Goal: Information Seeking & Learning: Learn about a topic

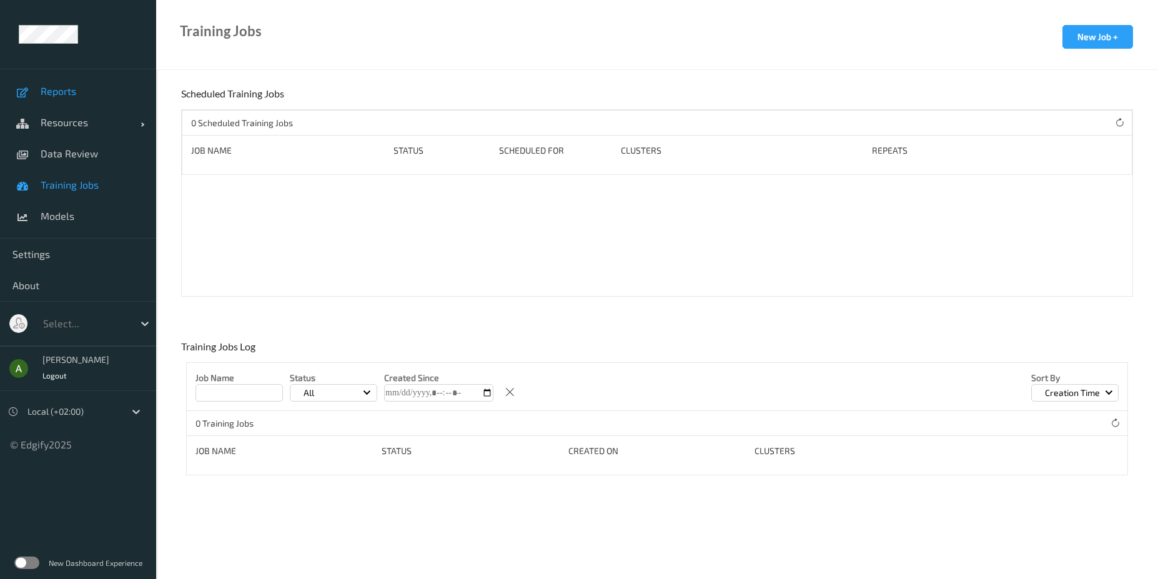
click at [72, 91] on span "Reports" at bounding box center [92, 91] width 103 height 12
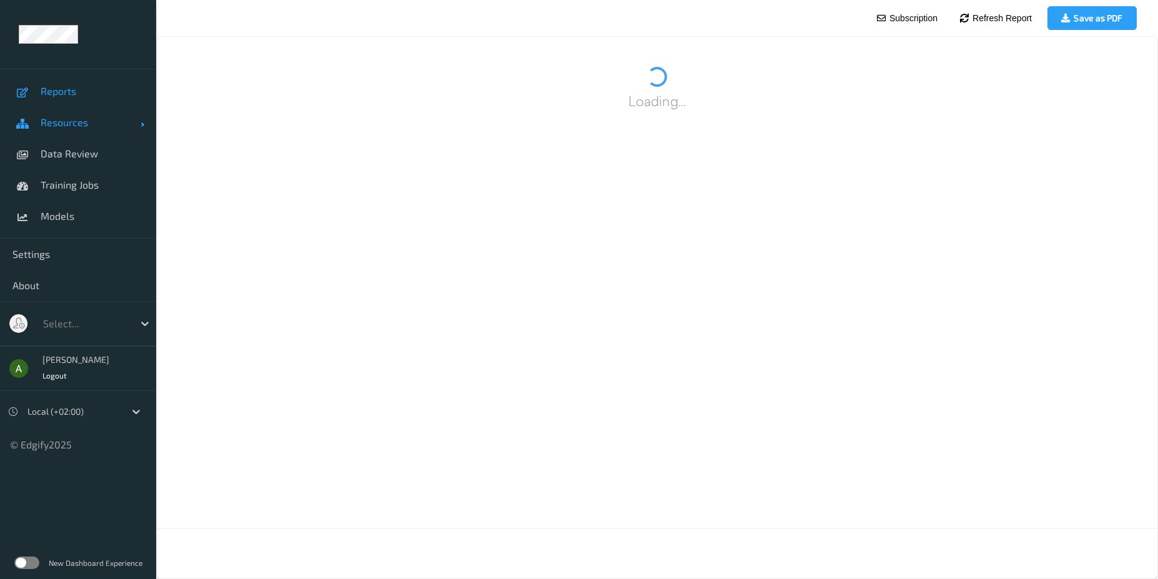
click at [62, 124] on span "Resources" at bounding box center [91, 122] width 100 height 12
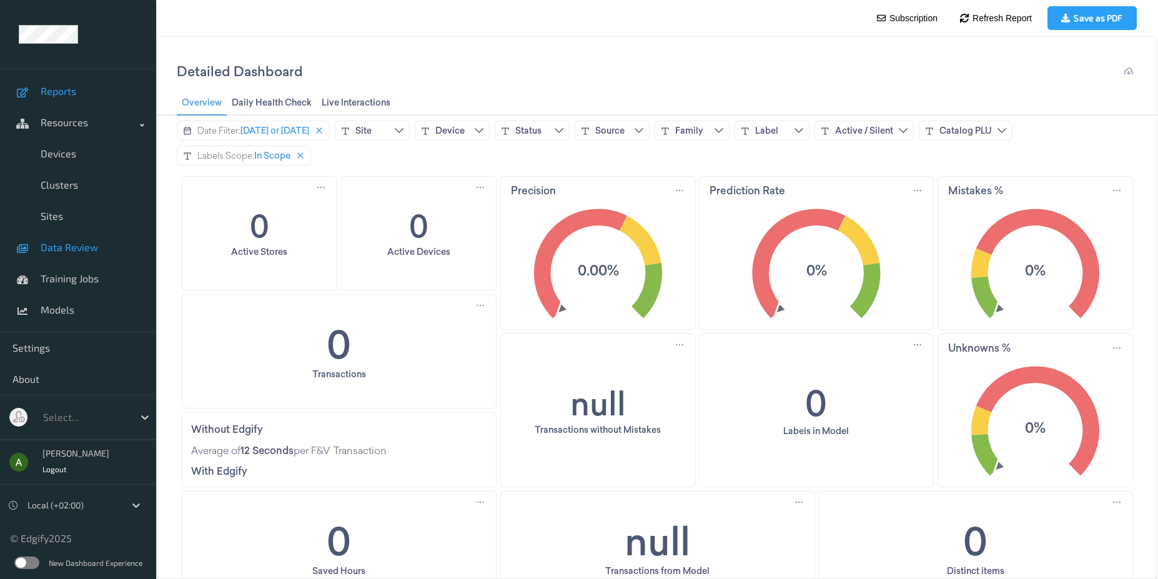
click at [65, 258] on link "Data Review" at bounding box center [78, 247] width 156 height 31
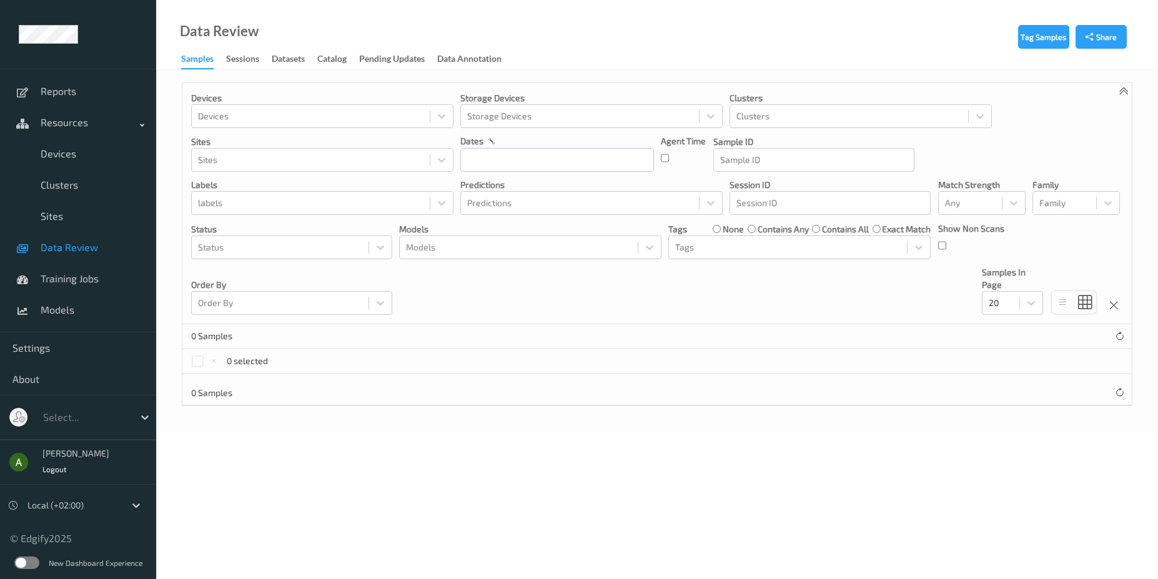
click at [224, 65] on link "Samples" at bounding box center [203, 60] width 45 height 19
click at [248, 62] on div "Sessions" at bounding box center [242, 60] width 33 height 16
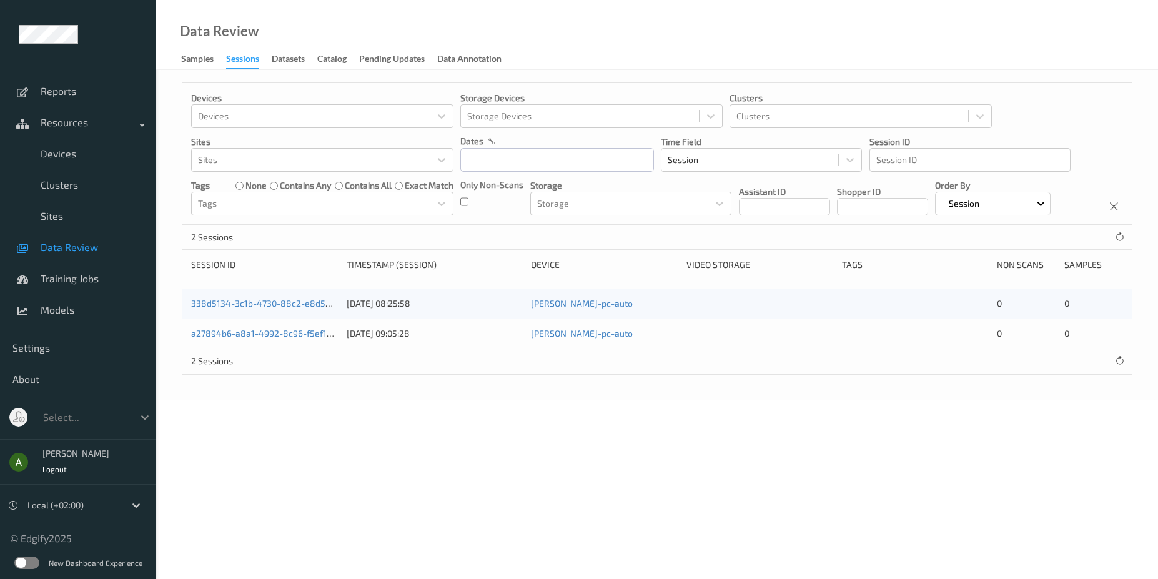
click at [139, 418] on icon at bounding box center [145, 417] width 12 height 12
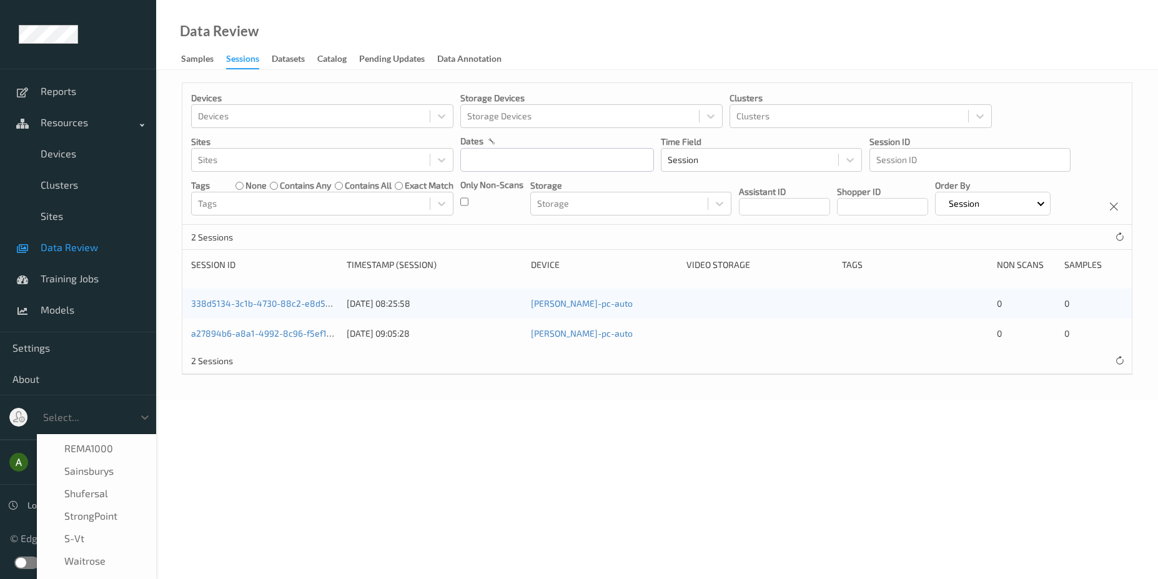
scroll to position [292, 0]
click at [74, 546] on span "waitrose" at bounding box center [84, 550] width 41 height 12
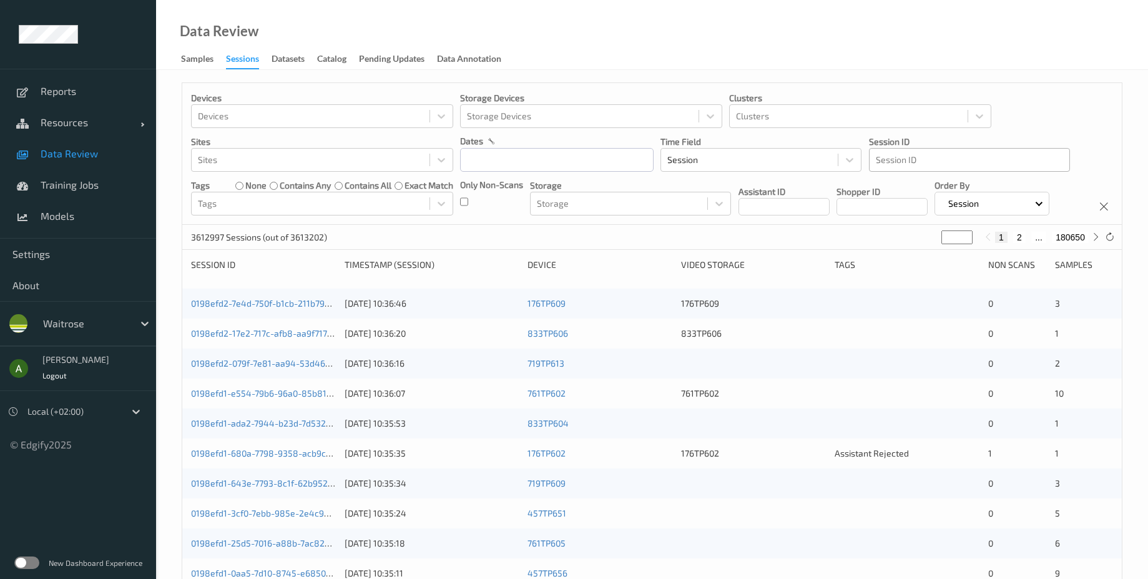
click at [929, 148] on div "Session ID" at bounding box center [969, 160] width 201 height 24
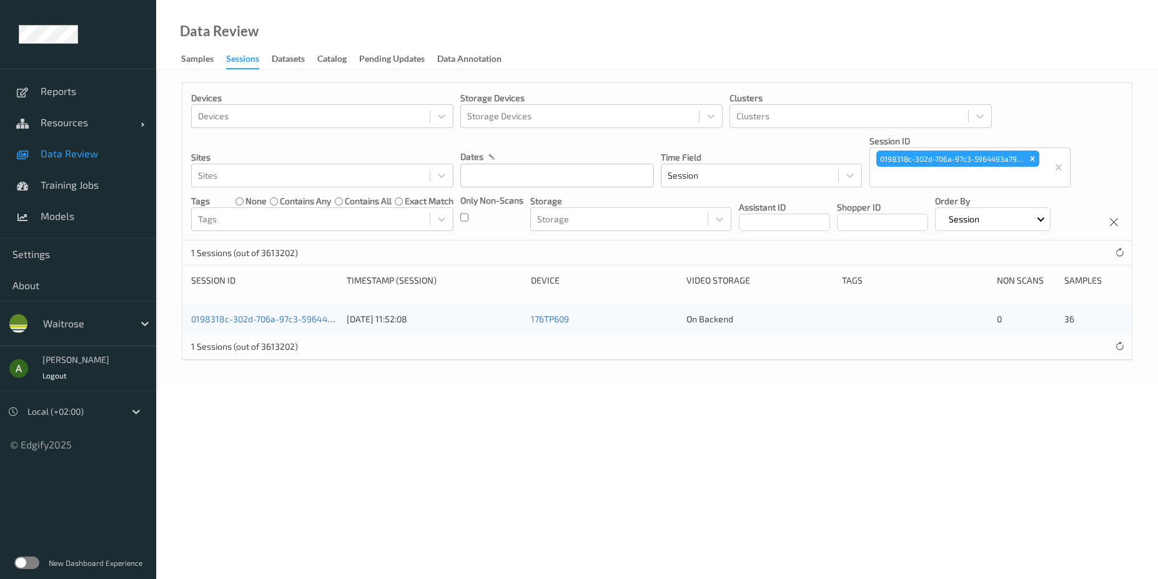
click at [485, 468] on body "Reports Resources Devices Clusters Sites Data Review Training Jobs Models Setti…" at bounding box center [579, 289] width 1158 height 579
click at [244, 324] on link "0198318c-302d-706a-97c3-5964493a7952" at bounding box center [276, 318] width 171 height 11
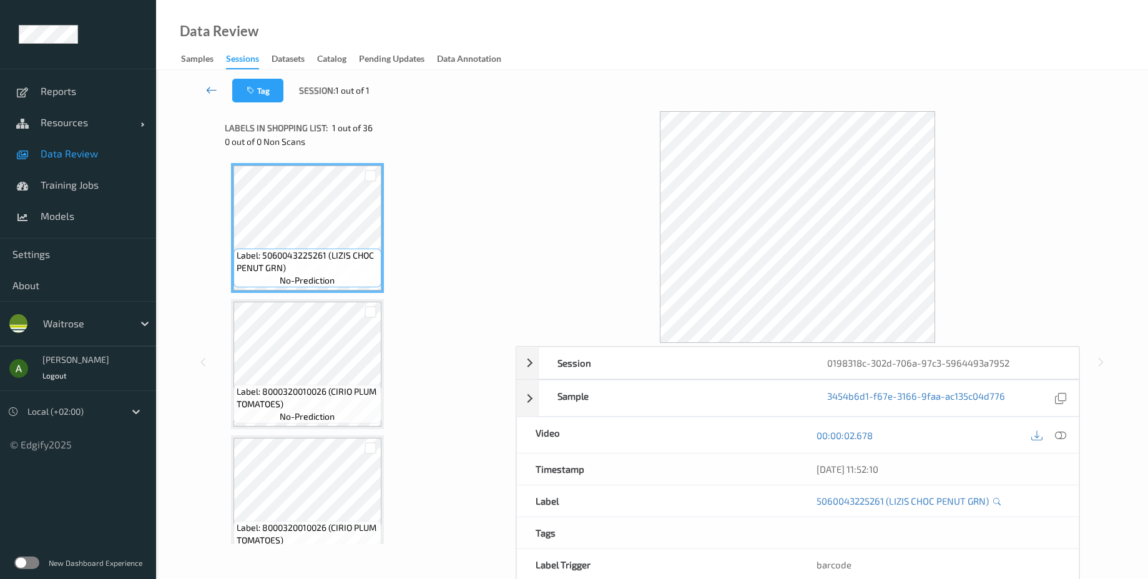
click at [205, 91] on link at bounding box center [211, 91] width 42 height 24
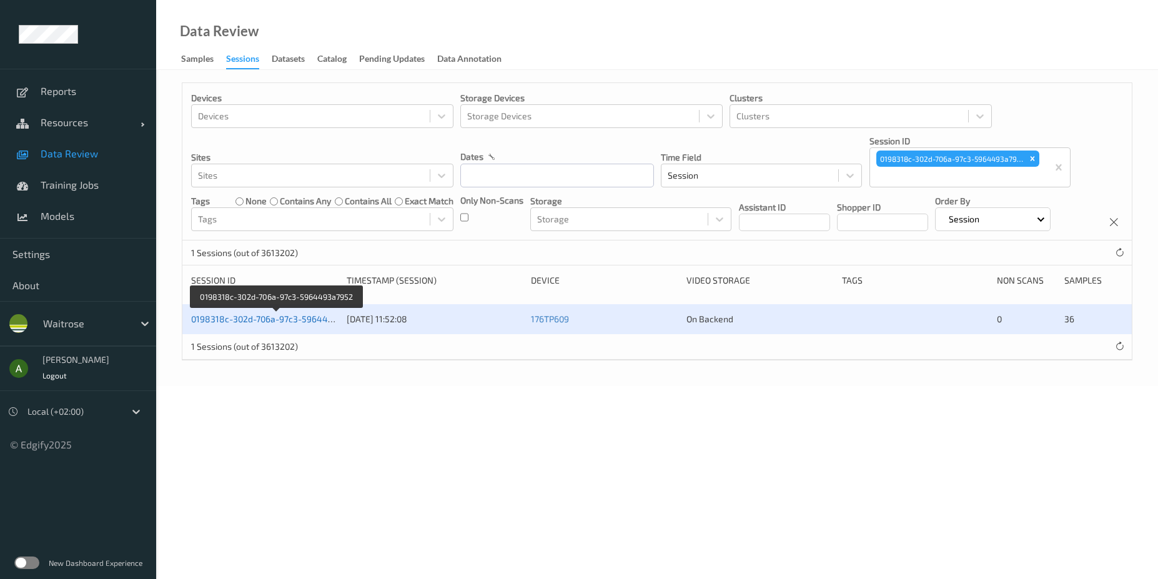
click at [282, 324] on link "0198318c-302d-706a-97c3-5964493a7952" at bounding box center [276, 318] width 171 height 11
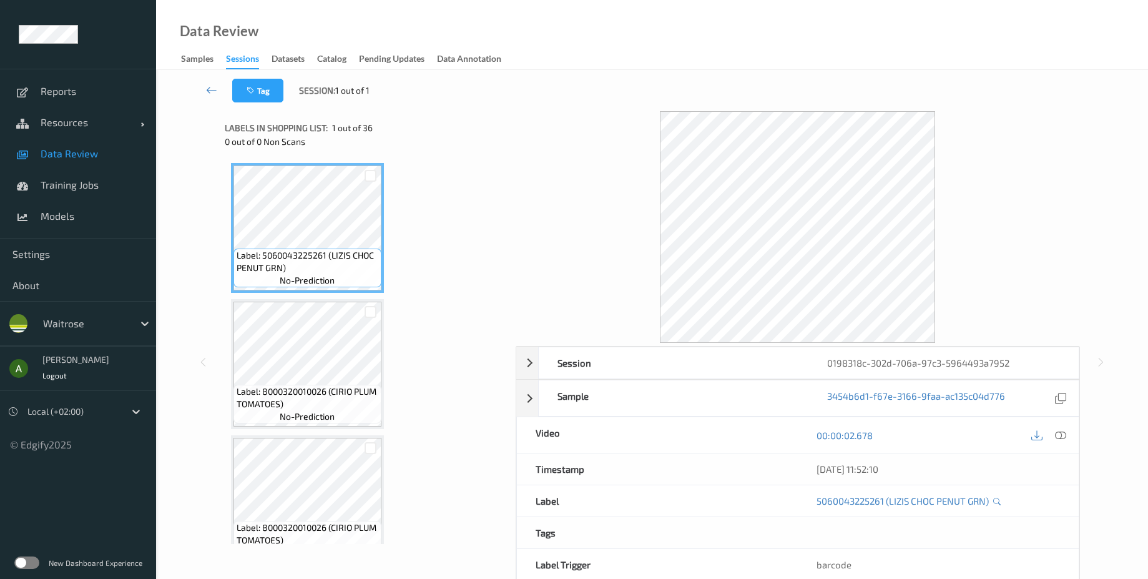
scroll to position [60, 0]
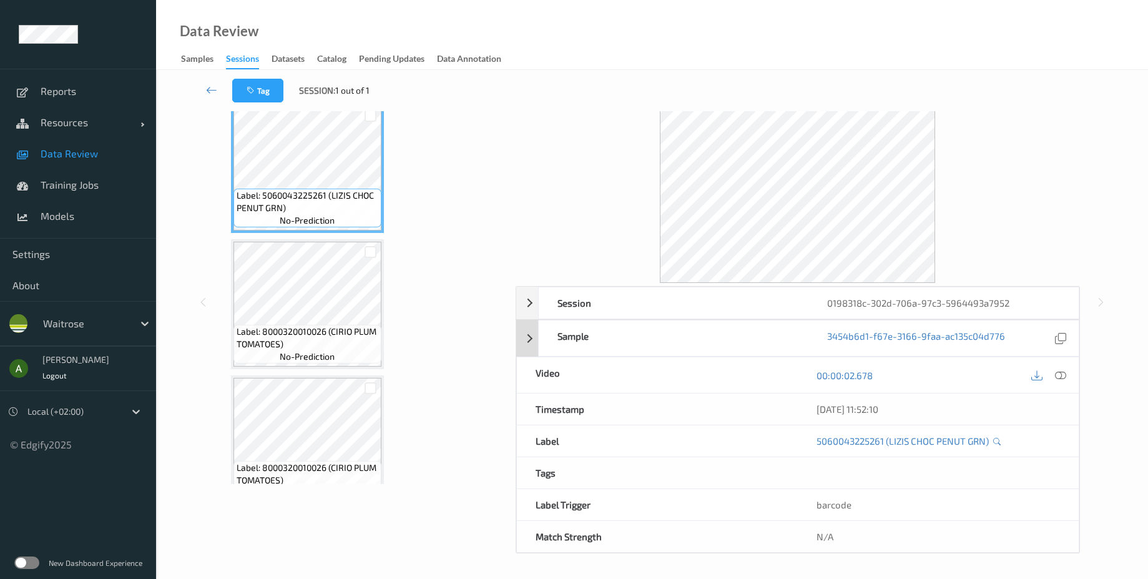
click at [530, 346] on div "Sample 3454b6d1-f67e-3166-9faa-ac135c04d776" at bounding box center [797, 338] width 563 height 37
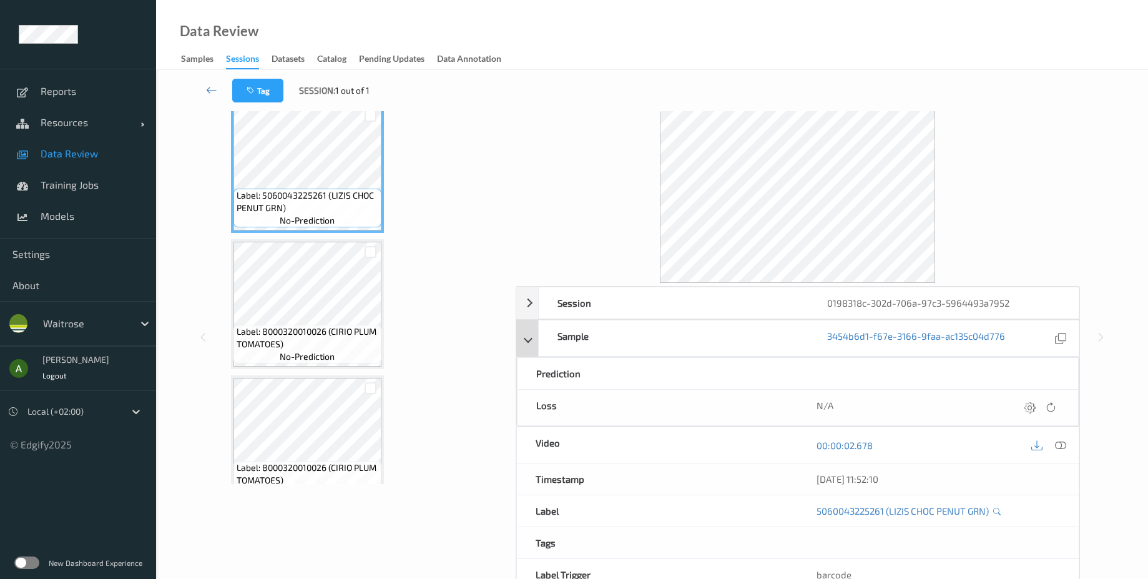
click at [530, 345] on div "Sample 3454b6d1-f67e-3166-9faa-ac135c04d776" at bounding box center [797, 338] width 563 height 37
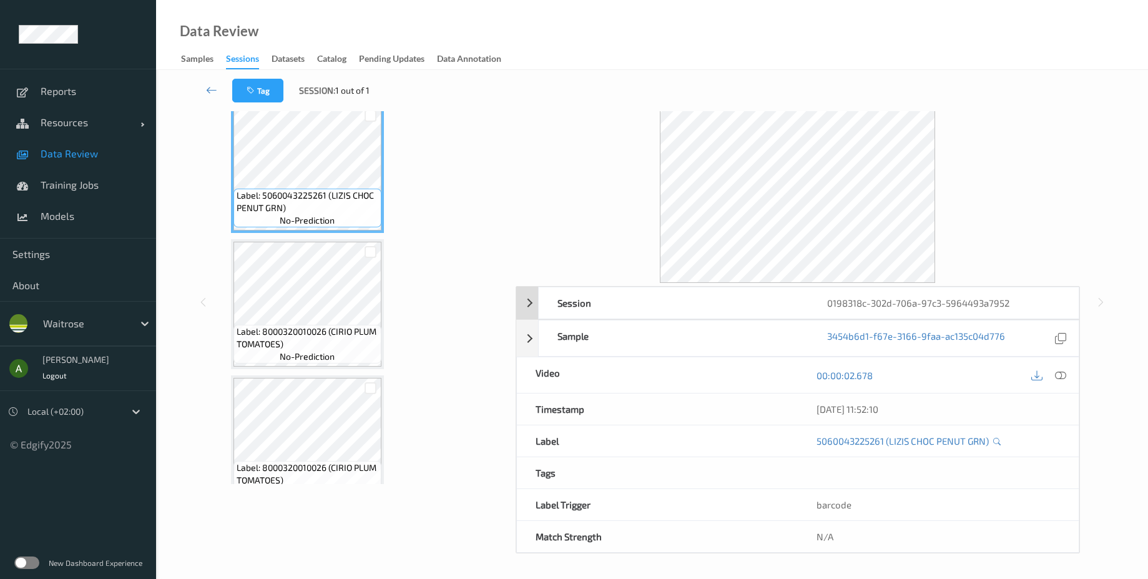
click at [529, 307] on div "Session 0198318c-302d-706a-97c3-5964493a7952" at bounding box center [797, 303] width 563 height 32
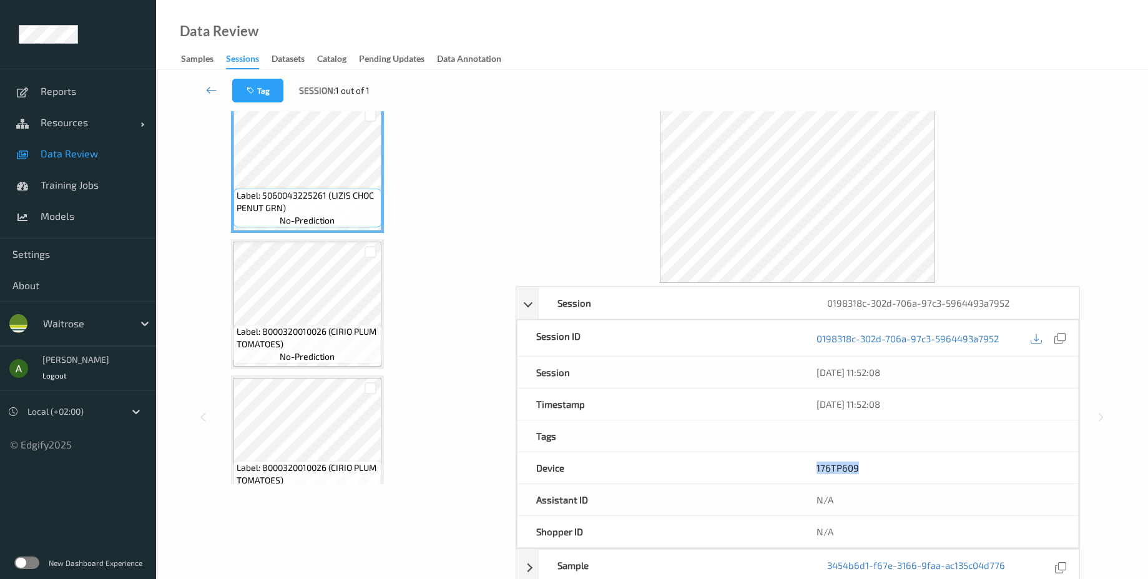
drag, startPoint x: 864, startPoint y: 465, endPoint x: 810, endPoint y: 465, distance: 53.7
click at [810, 465] on div "176TP609" at bounding box center [938, 467] width 280 height 31
copy link "176TP609"
click at [973, 14] on div "Data Review Samples Sessions Datasets Catalog Pending Updates Data Annotation" at bounding box center [652, 35] width 992 height 70
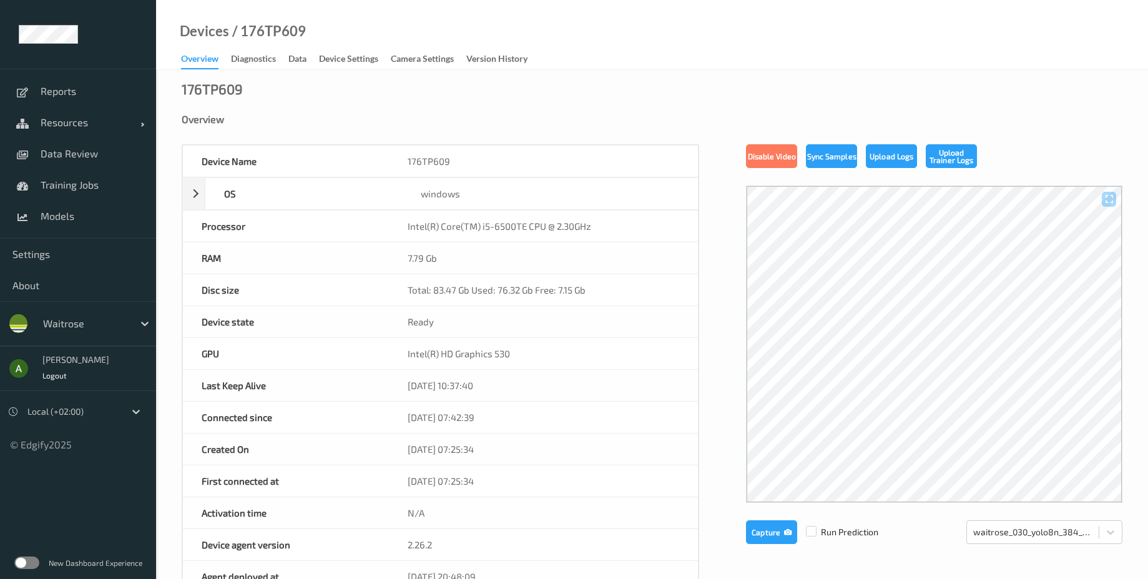
scroll to position [474, 0]
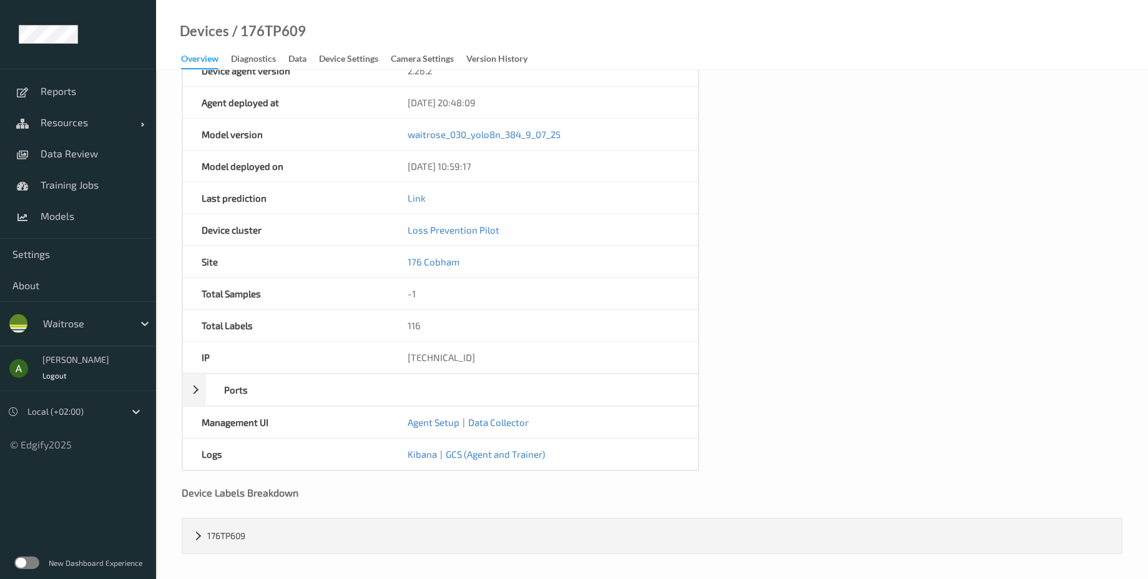
click at [211, 458] on div "Logs" at bounding box center [286, 453] width 206 height 31
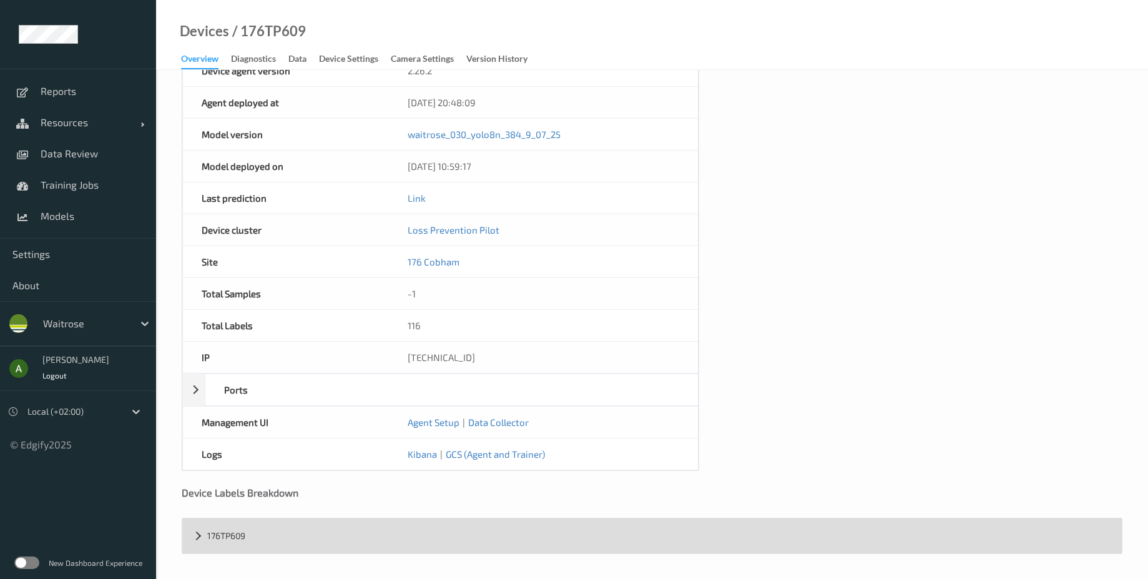
click at [195, 541] on div "176TP609" at bounding box center [652, 535] width 940 height 35
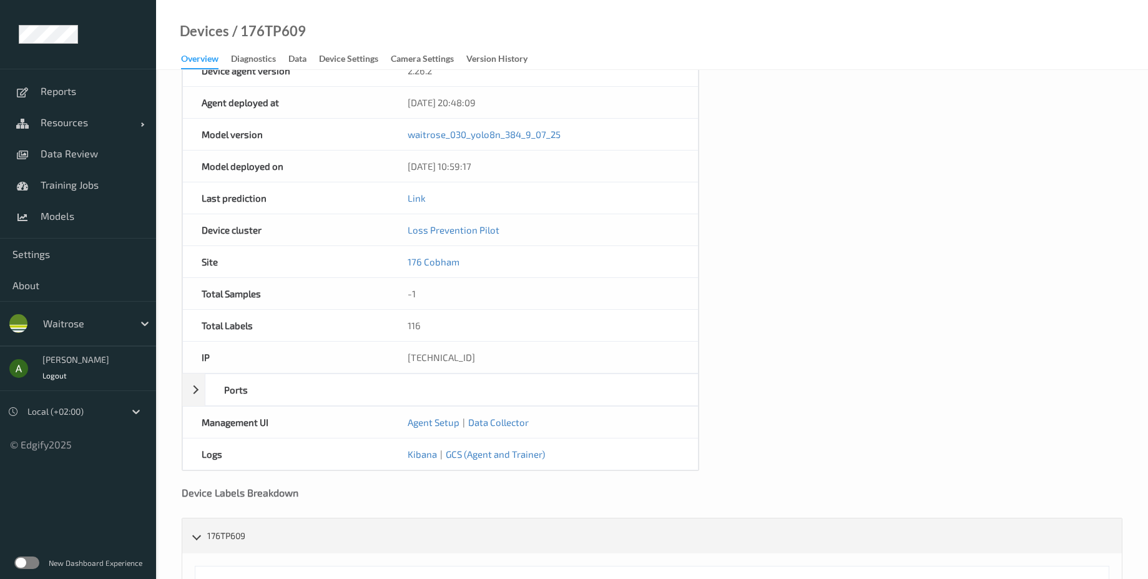
scroll to position [849, 0]
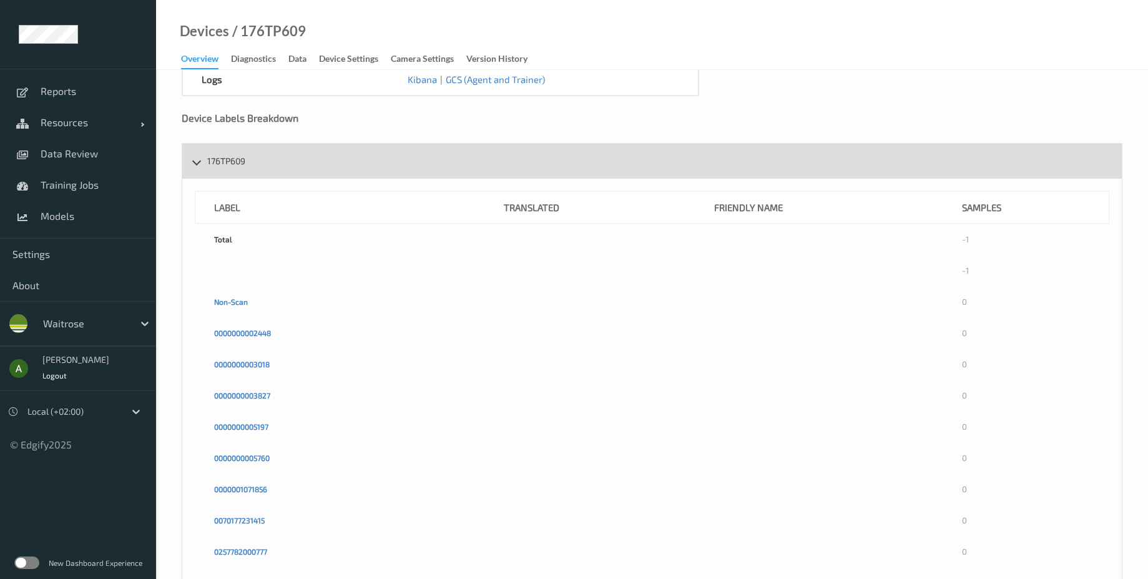
click at [207, 161] on div "176TP609" at bounding box center [652, 161] width 940 height 35
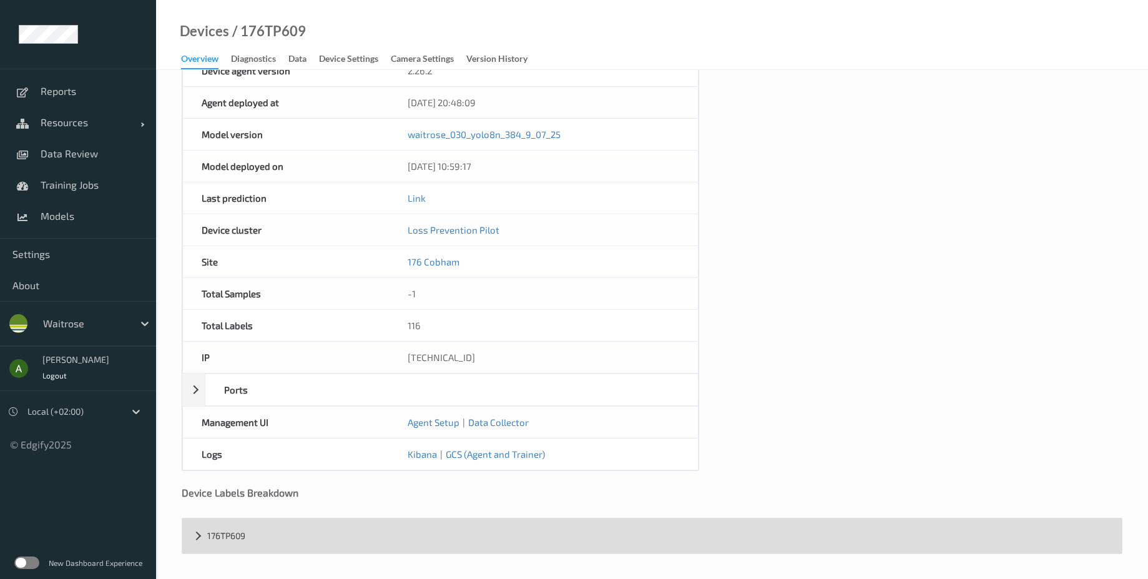
scroll to position [24, 0]
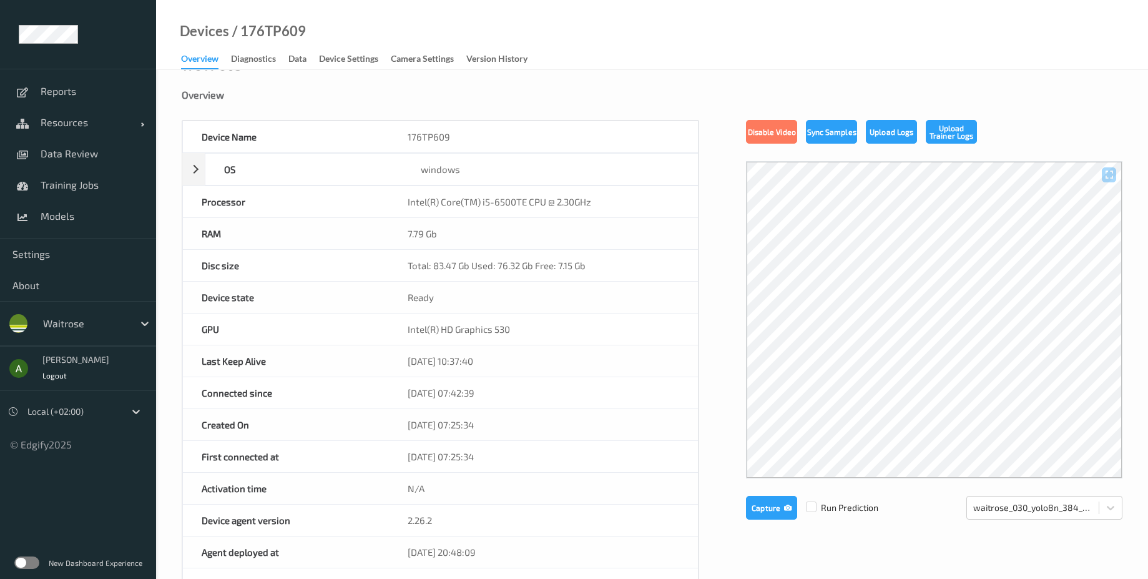
click at [266, 68] on div "Overview Diagnostics Data Device Settings Camera Settings Version History" at bounding box center [360, 60] width 359 height 19
click at [263, 61] on div "Diagnostics" at bounding box center [253, 60] width 45 height 16
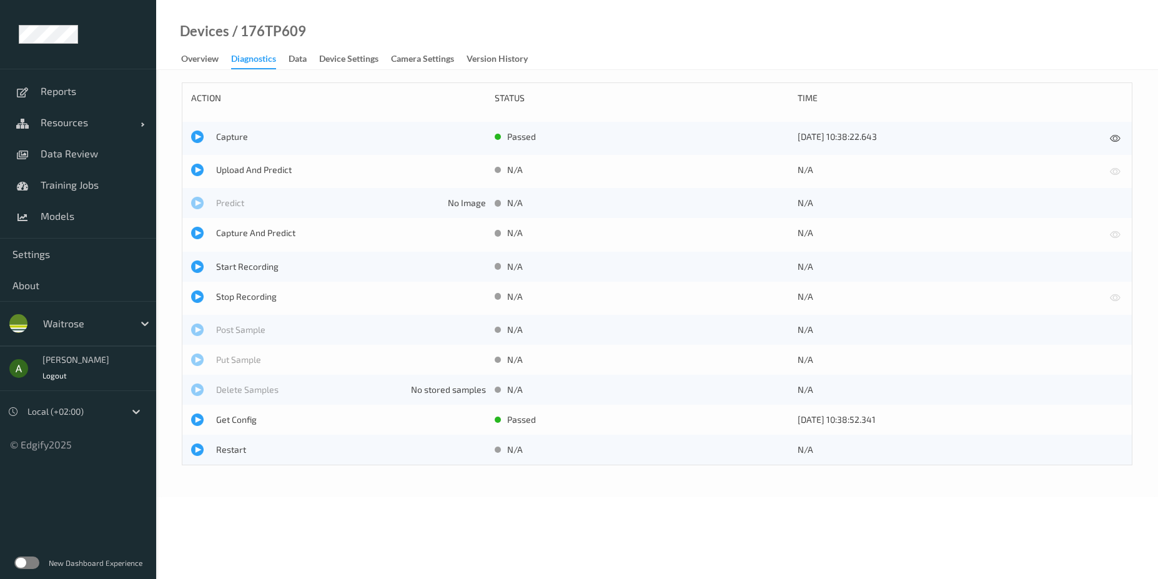
click at [312, 61] on link "Data" at bounding box center [303, 59] width 31 height 17
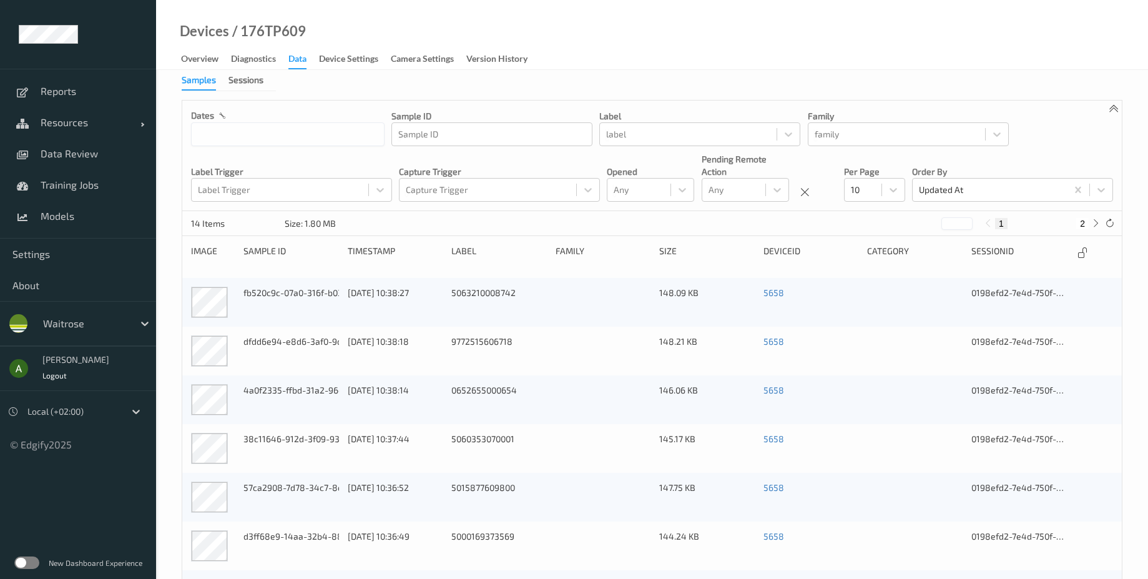
click at [357, 68] on div "Overview Diagnostics Data Device Settings Camera Settings Version History" at bounding box center [360, 60] width 359 height 19
click at [362, 63] on div "Device Settings" at bounding box center [348, 60] width 59 height 16
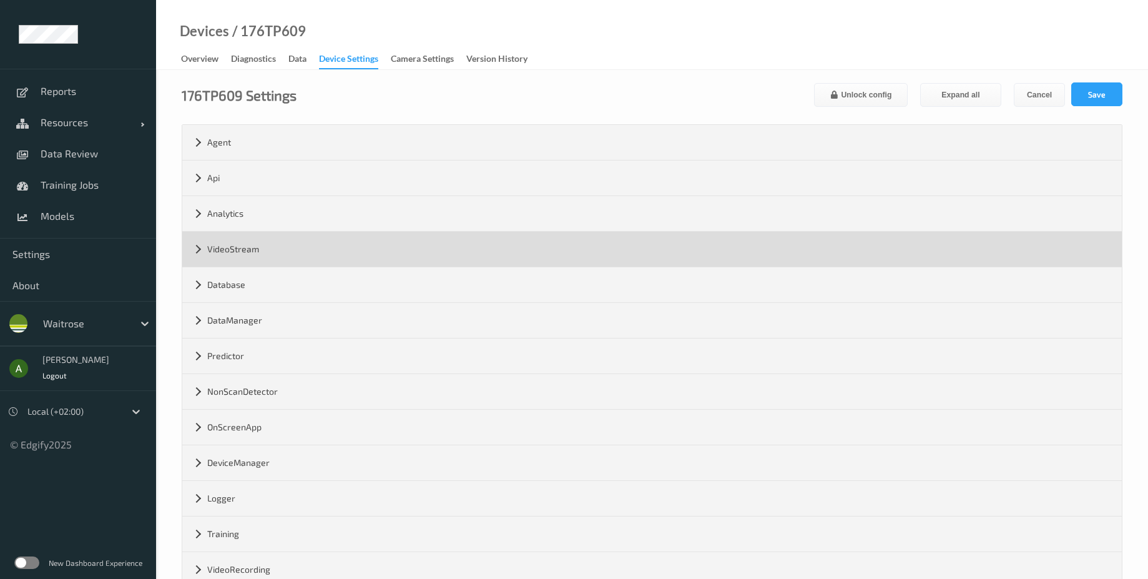
click at [262, 244] on div "VideoStream" at bounding box center [652, 249] width 940 height 35
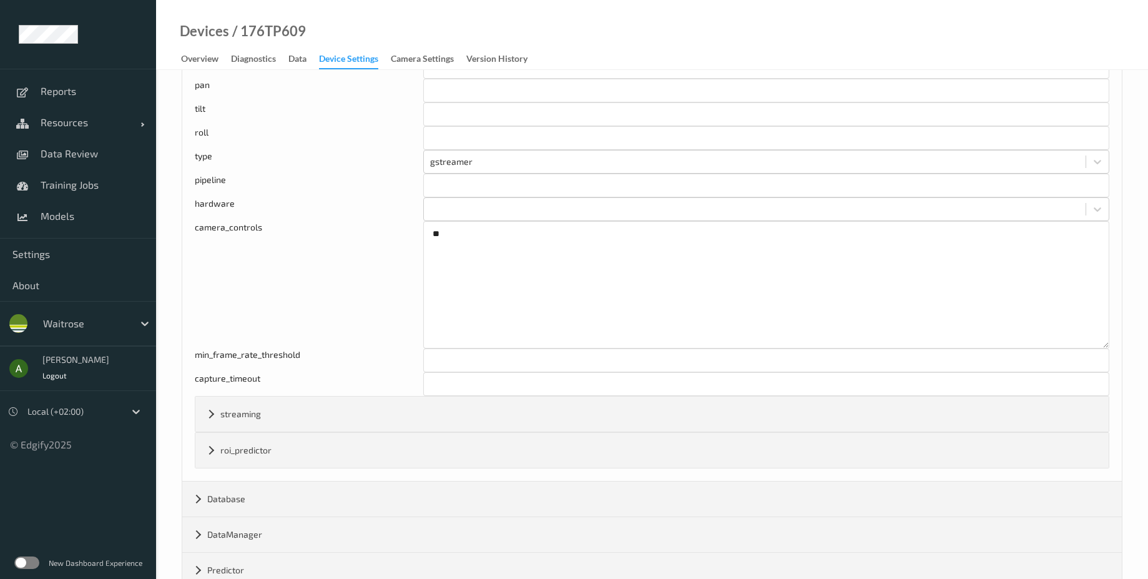
scroll to position [974, 0]
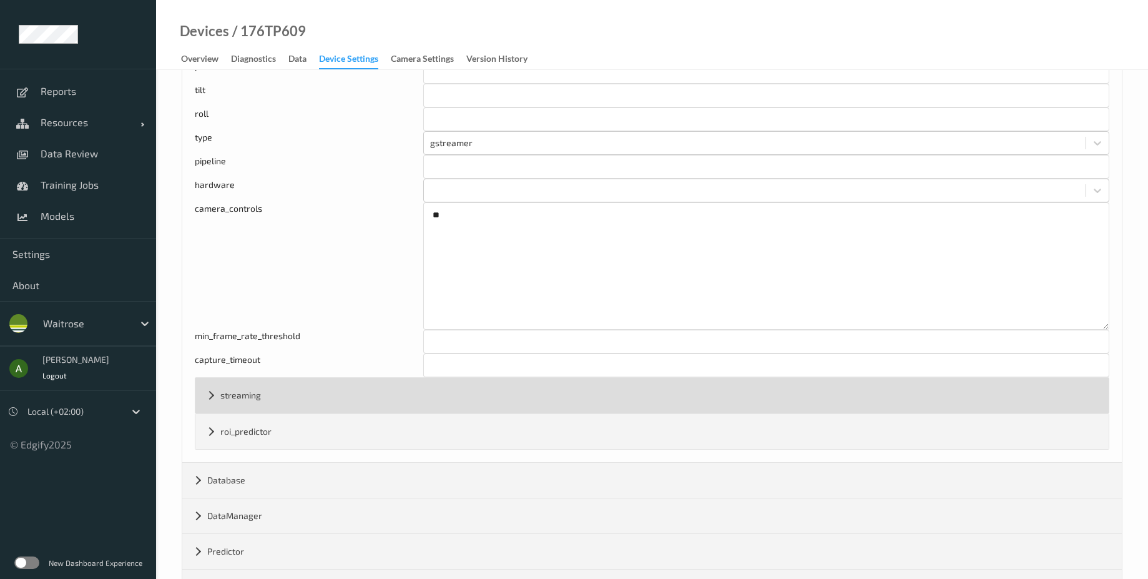
click at [262, 397] on div "streaming" at bounding box center [651, 395] width 913 height 35
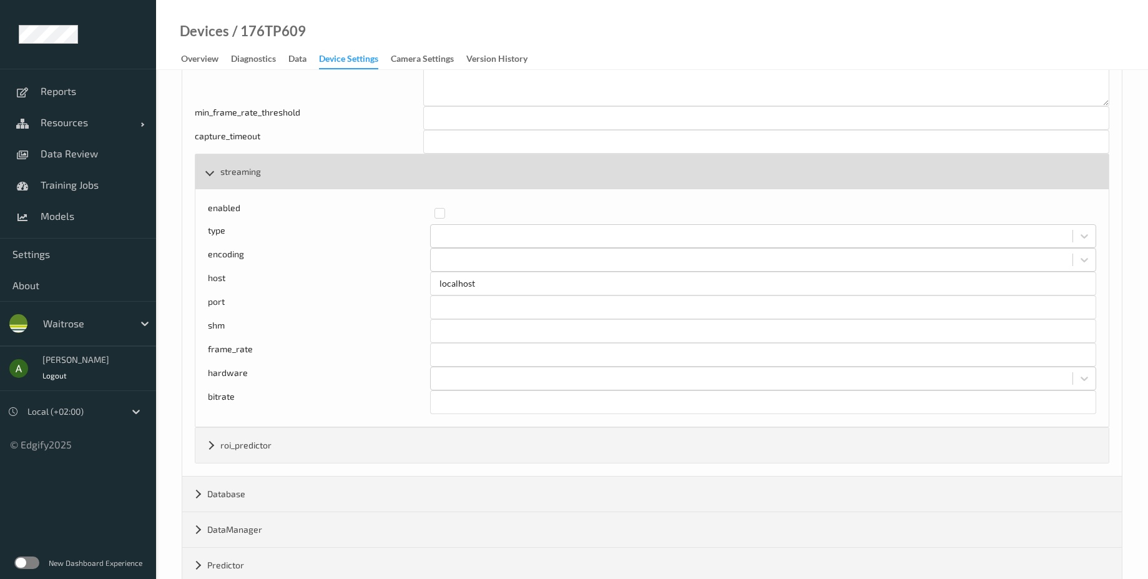
scroll to position [1199, 0]
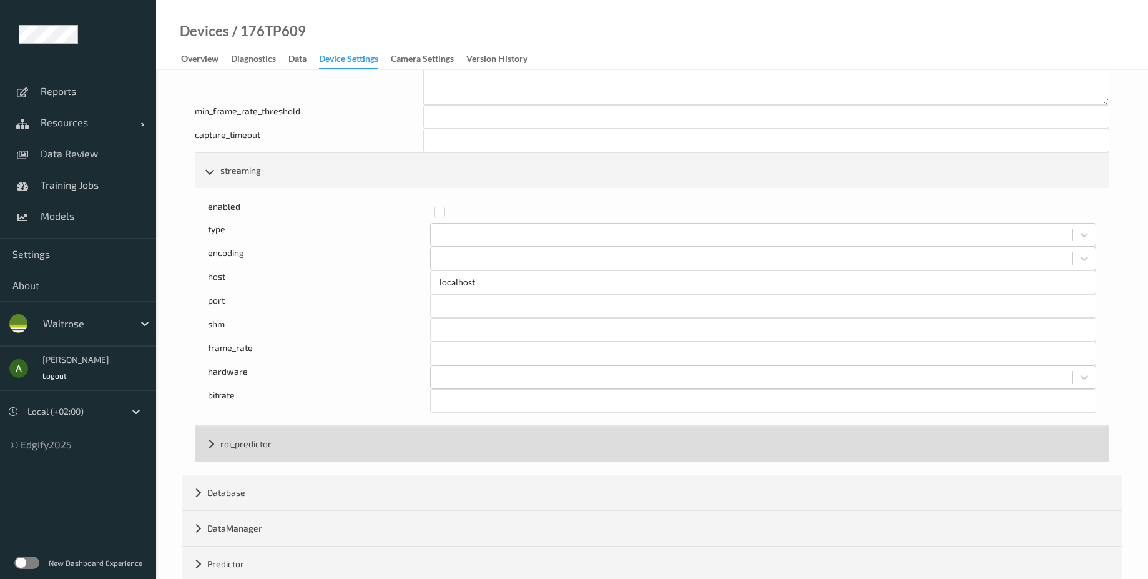
click at [265, 453] on div "roi_predictor" at bounding box center [651, 443] width 913 height 35
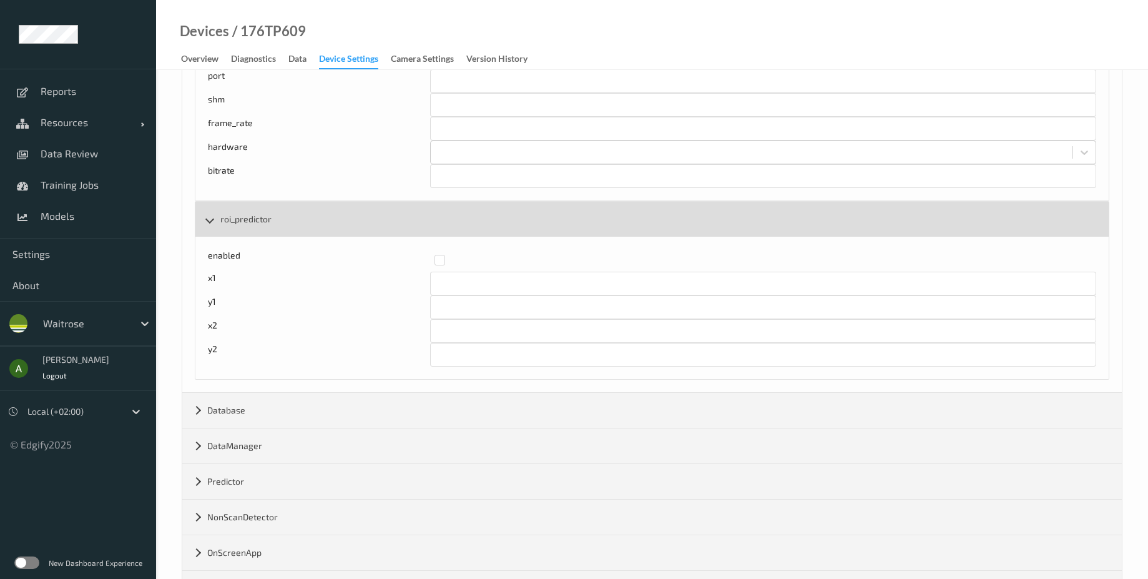
scroll to position [1648, 0]
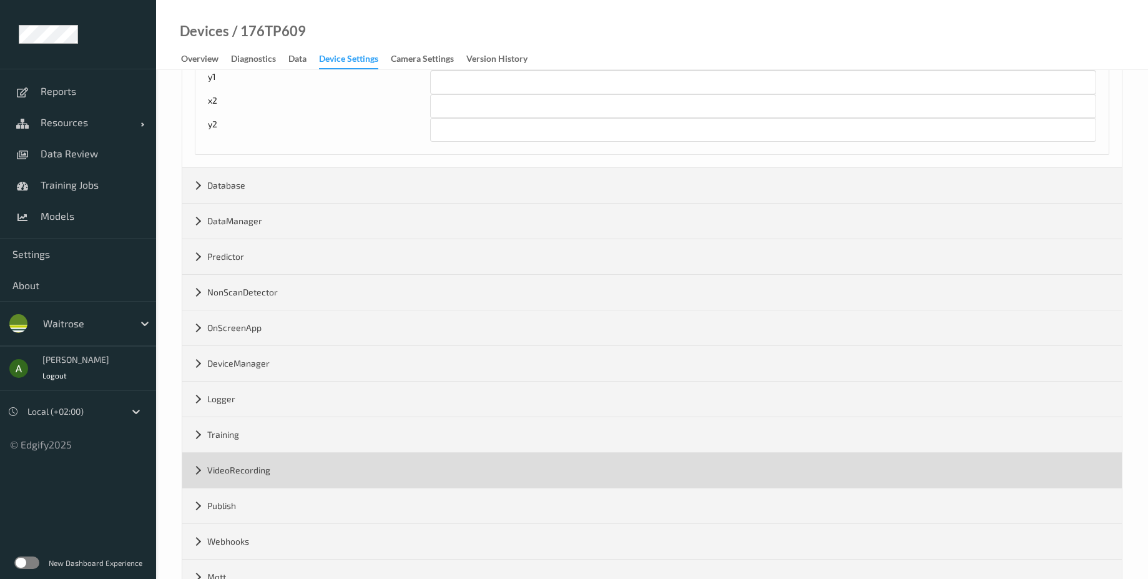
click at [276, 469] on div "VideoRecording" at bounding box center [652, 470] width 940 height 35
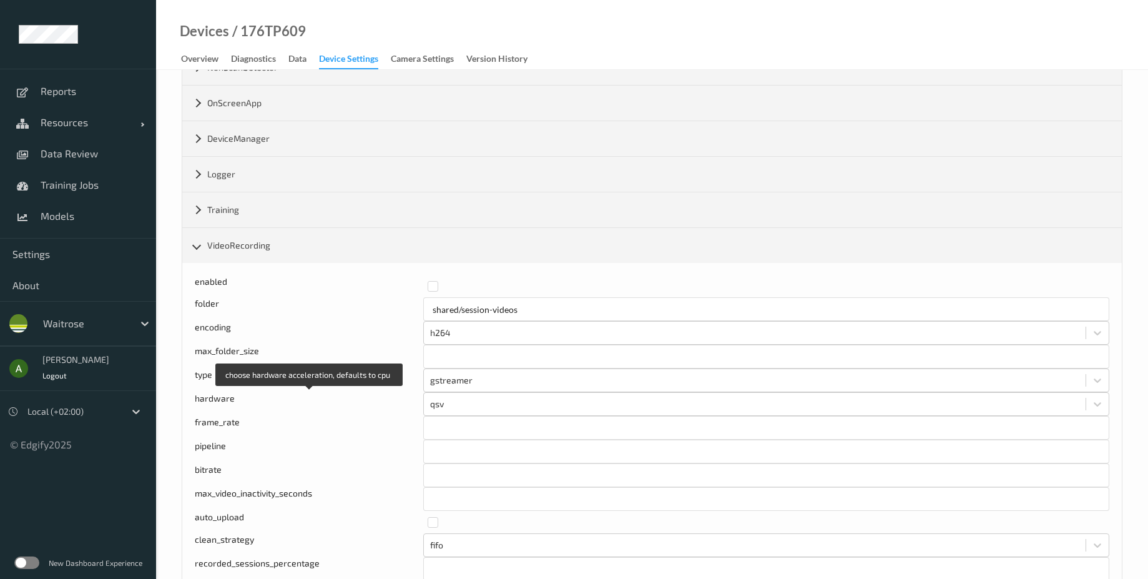
scroll to position [2023, 0]
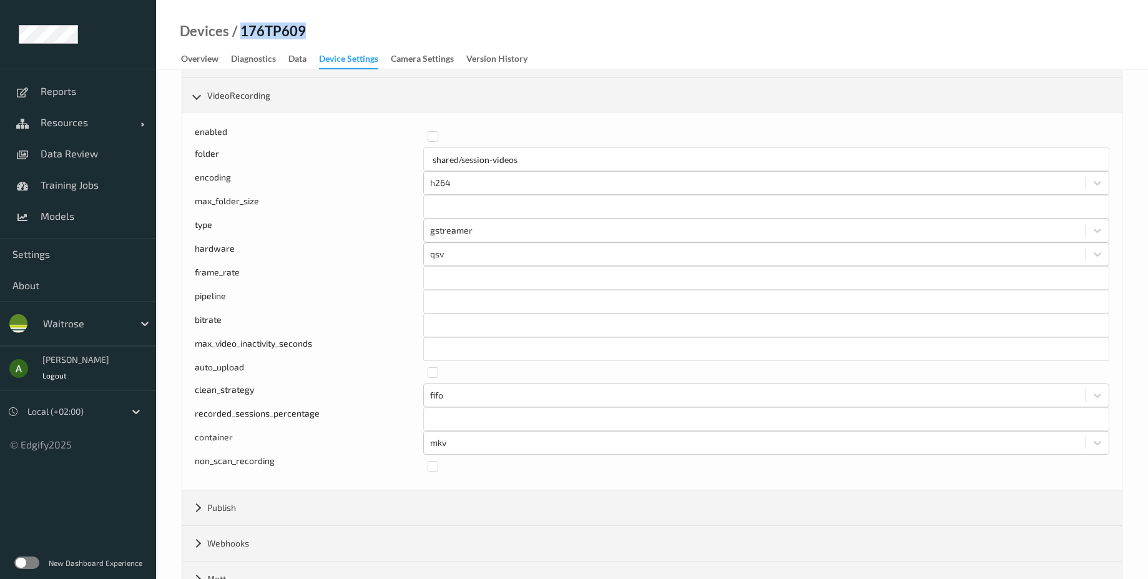
drag, startPoint x: 305, startPoint y: 30, endPoint x: 240, endPoint y: 27, distance: 65.6
click at [240, 27] on div "Devices / 176TP609 Overview Diagnostics Data Device Settings Camera Settings Ve…" at bounding box center [652, 35] width 992 height 70
copy div "176TP609"
